Goal: Information Seeking & Learning: Learn about a topic

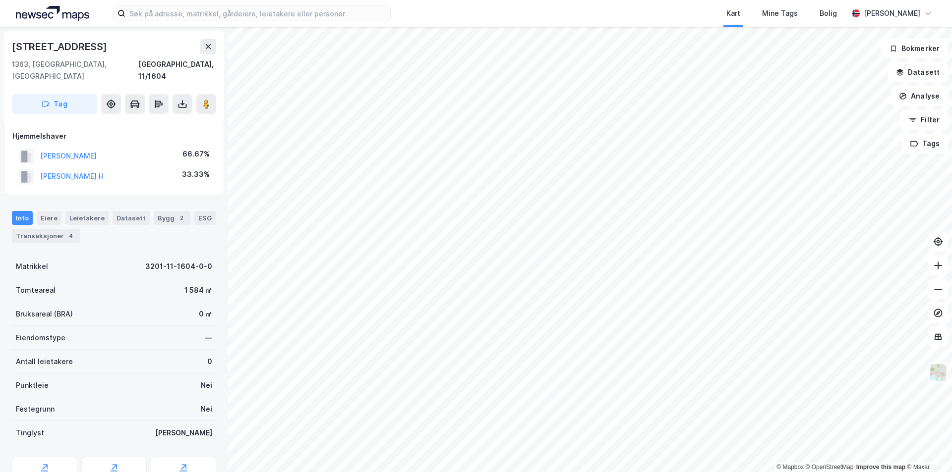
drag, startPoint x: 136, startPoint y: 146, endPoint x: 39, endPoint y: 148, distance: 96.7
click at [39, 148] on div "[PERSON_NAME] 66.67%" at bounding box center [113, 156] width 203 height 20
copy button "[PERSON_NAME]"
click at [42, 229] on div "Transaksjoner 4" at bounding box center [46, 236] width 68 height 14
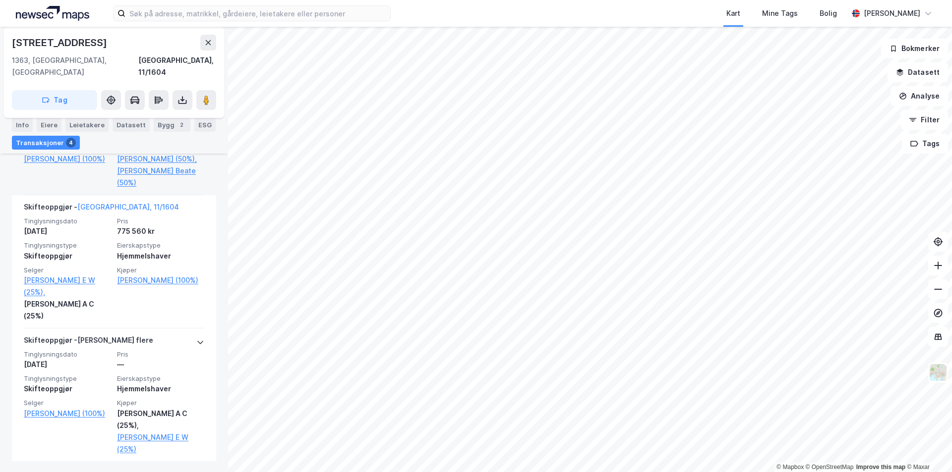
scroll to position [489, 0]
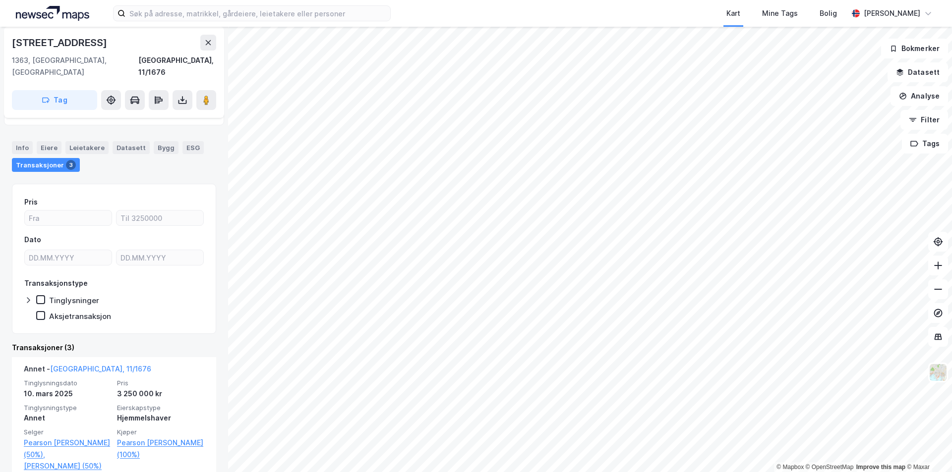
scroll to position [99, 0]
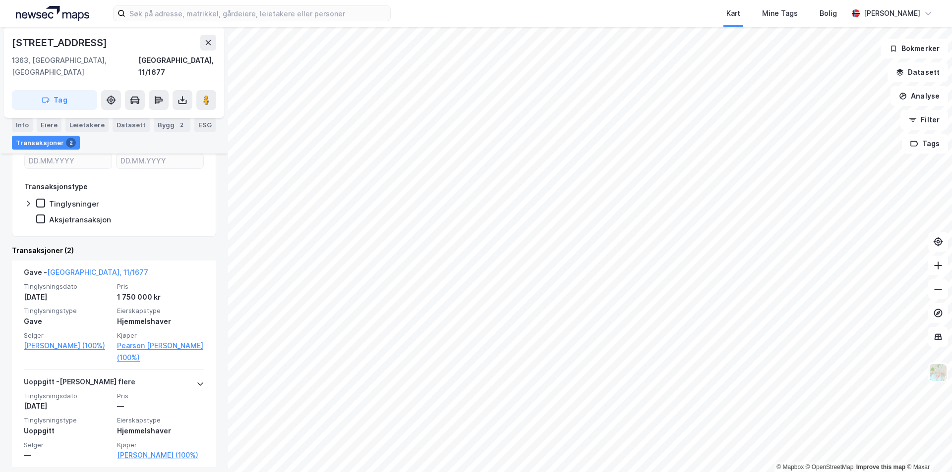
scroll to position [149, 0]
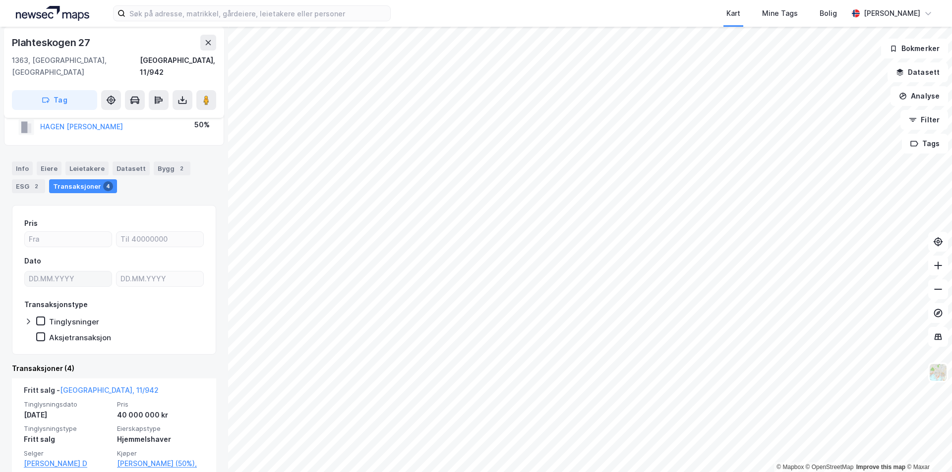
scroll to position [99, 0]
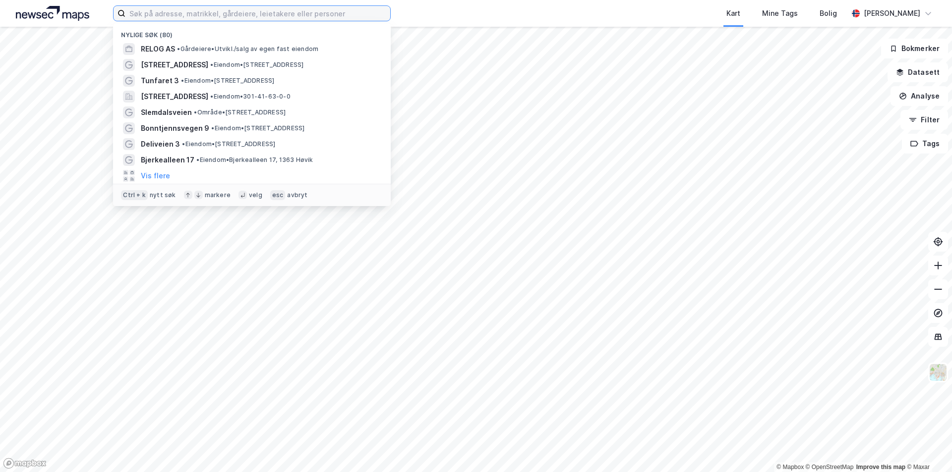
click at [221, 10] on input at bounding box center [257, 13] width 265 height 15
type input "hemsedal"
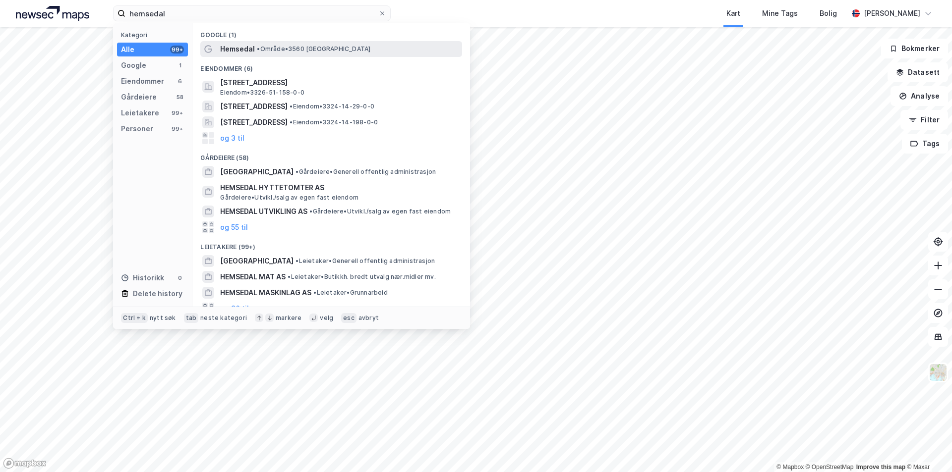
click at [259, 52] on span "•" at bounding box center [258, 48] width 3 height 7
